Goal: Information Seeking & Learning: Learn about a topic

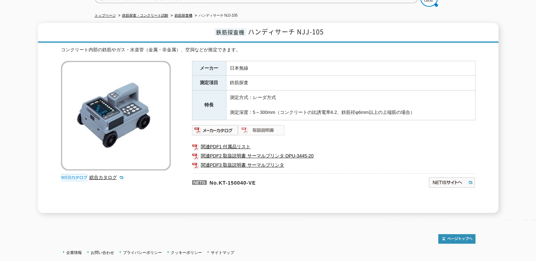
click at [258, 125] on img at bounding box center [261, 130] width 46 height 11
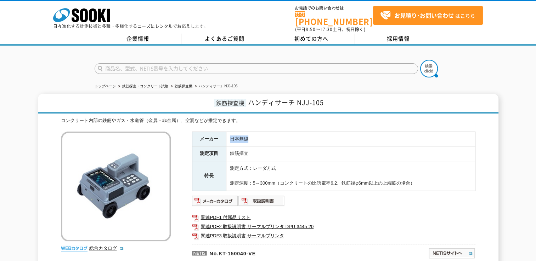
drag, startPoint x: 229, startPoint y: 134, endPoint x: 246, endPoint y: 134, distance: 17.0
click at [246, 134] on td "日本無線" at bounding box center [350, 139] width 249 height 15
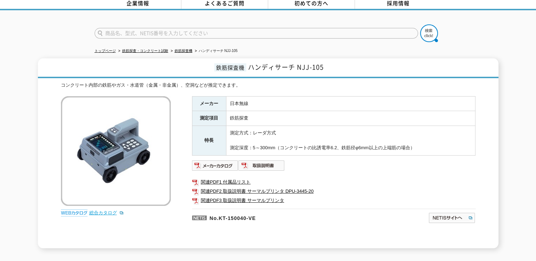
click at [110, 210] on link "総合カタログ" at bounding box center [106, 212] width 35 height 5
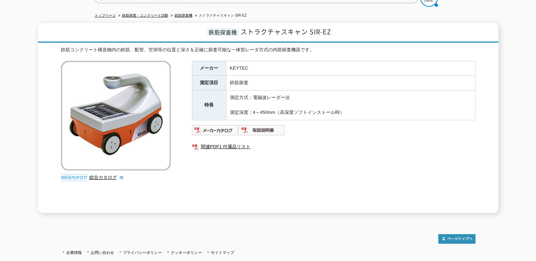
scroll to position [106, 0]
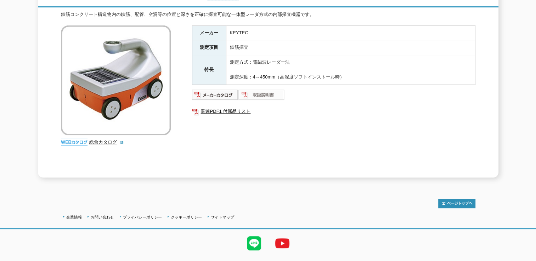
click at [263, 89] on img at bounding box center [261, 94] width 46 height 11
click at [224, 89] on img at bounding box center [215, 94] width 46 height 11
